Goal: Find specific page/section: Find specific page/section

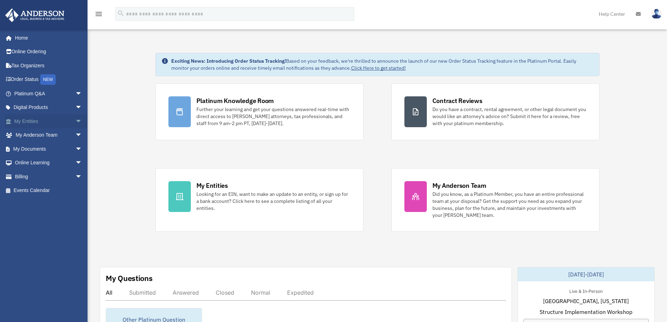
click at [75, 122] on span "arrow_drop_down" at bounding box center [82, 121] width 14 height 14
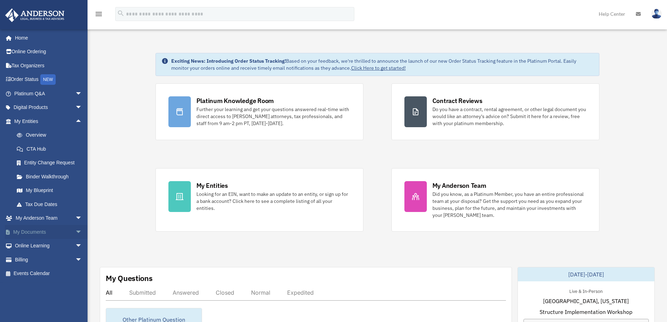
click at [75, 230] on span "arrow_drop_down" at bounding box center [82, 232] width 14 height 14
click at [53, 256] on link "Meeting Minutes" at bounding box center [51, 260] width 83 height 14
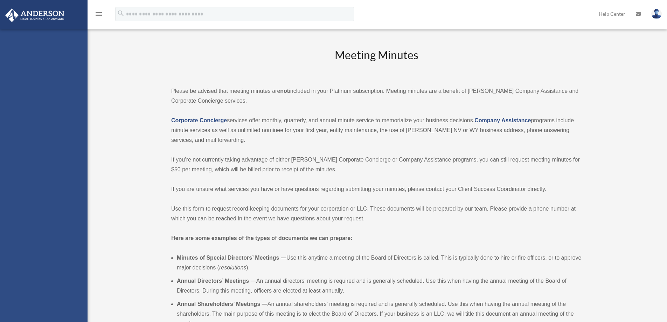
click at [47, 258] on div "[PERSON_NAME][EMAIL_ADDRESS][DOMAIN_NAME] Sign Out [PERSON_NAME][EMAIL_ADDRESS]…" at bounding box center [44, 190] width 88 height 322
